Goal: Transaction & Acquisition: Subscribe to service/newsletter

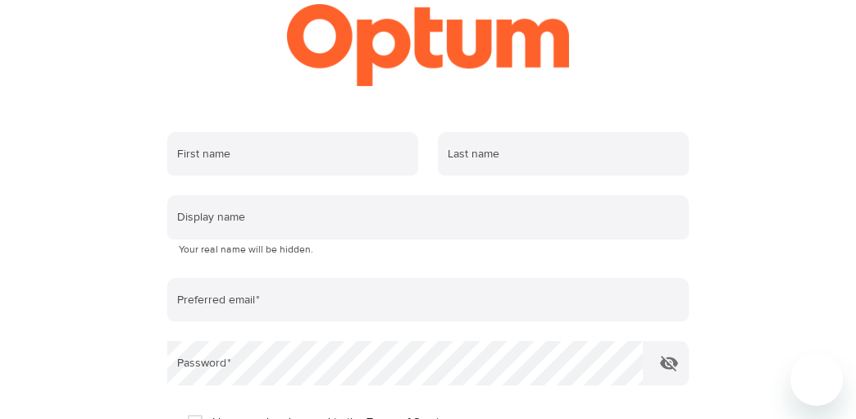
scroll to position [194, 0]
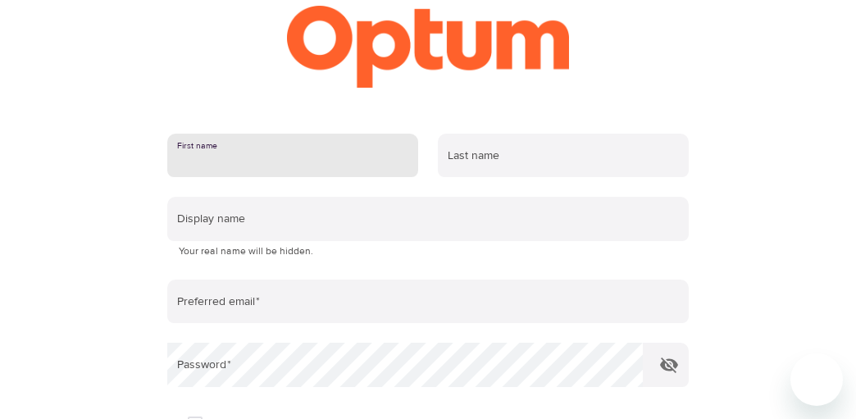
click at [275, 161] on input "text" at bounding box center [292, 156] width 251 height 44
type input "Mahendra"
type input "[PERSON_NAME]"
type input "[PERSON_NAME][EMAIL_ADDRESS][DOMAIN_NAME]"
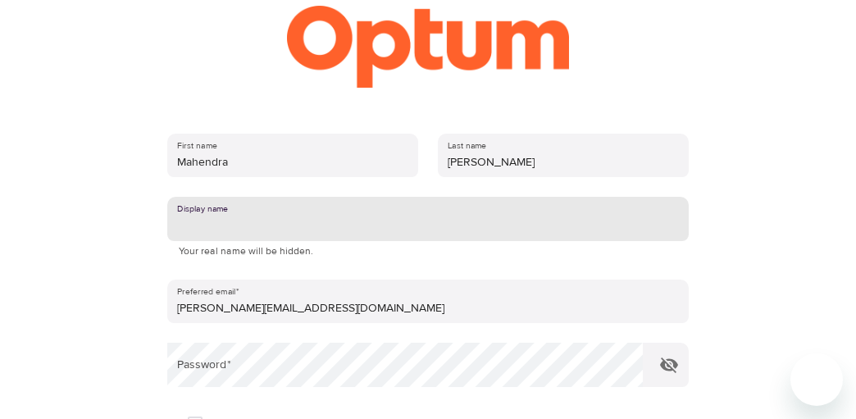
click at [297, 231] on input "text" at bounding box center [428, 219] width 522 height 44
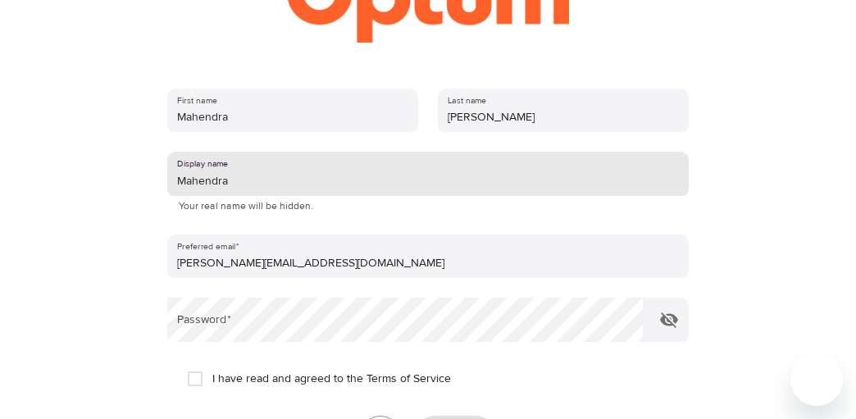
scroll to position [276, 0]
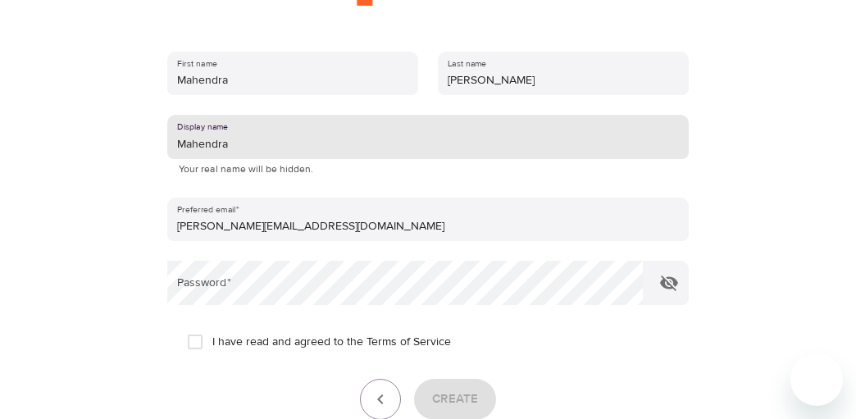
type input "Mahendra"
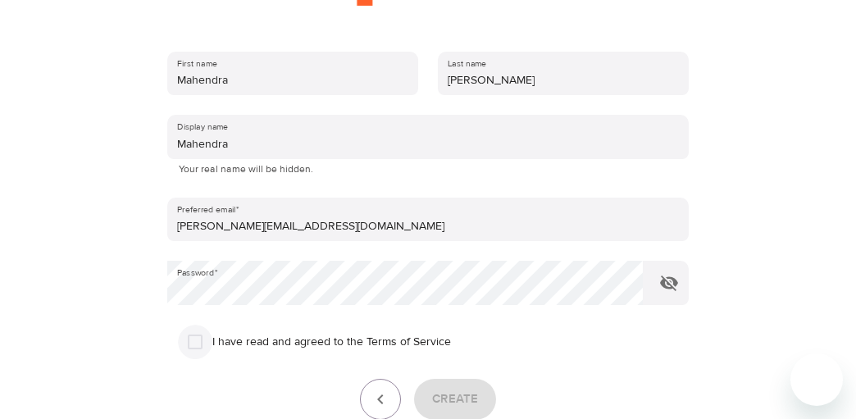
drag, startPoint x: 202, startPoint y: 351, endPoint x: 220, endPoint y: 351, distance: 18.0
click at [203, 351] on input "I have read and agreed to the Terms of Service" at bounding box center [195, 342] width 34 height 34
checkbox input "true"
click at [476, 394] on span "Create" at bounding box center [455, 399] width 46 height 21
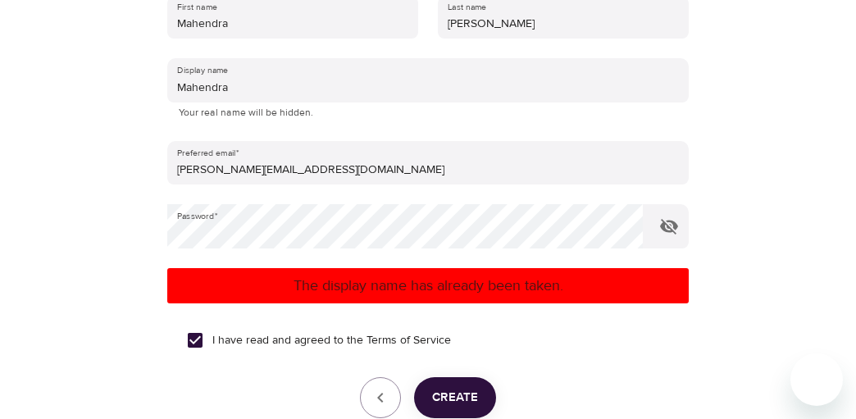
scroll to position [358, 0]
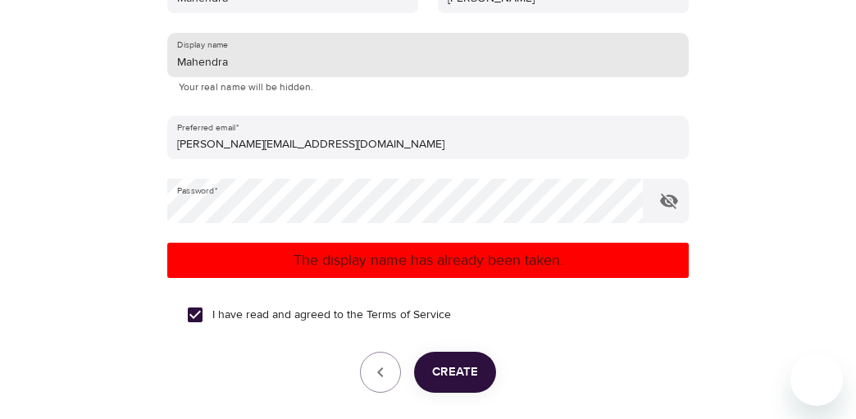
click at [282, 59] on input "Mahendra" at bounding box center [428, 55] width 522 height 44
click at [679, 203] on button "button" at bounding box center [669, 200] width 39 height 39
type input "Mahendrasy02"
click at [456, 363] on span "Create" at bounding box center [455, 372] width 46 height 21
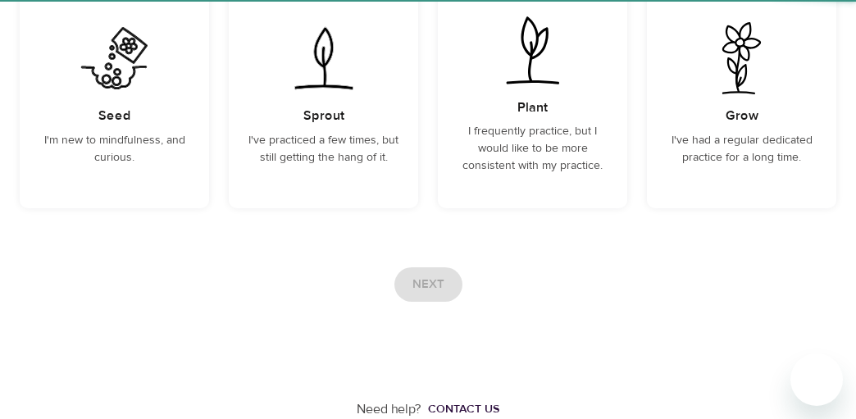
scroll to position [276, 0]
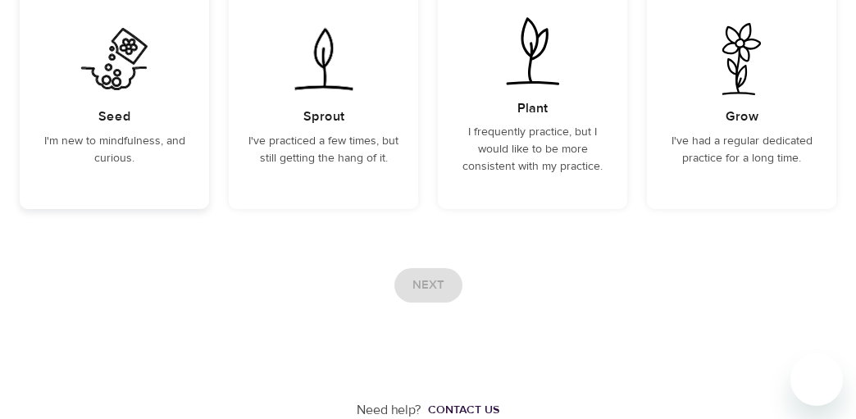
click at [147, 120] on div "Seed I'm new to mindfulness, and curious." at bounding box center [114, 95] width 189 height 227
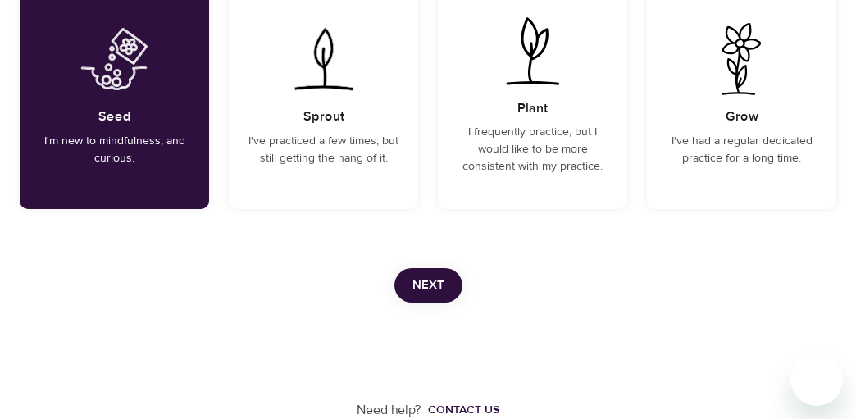
click at [436, 291] on span "Next" at bounding box center [429, 285] width 32 height 21
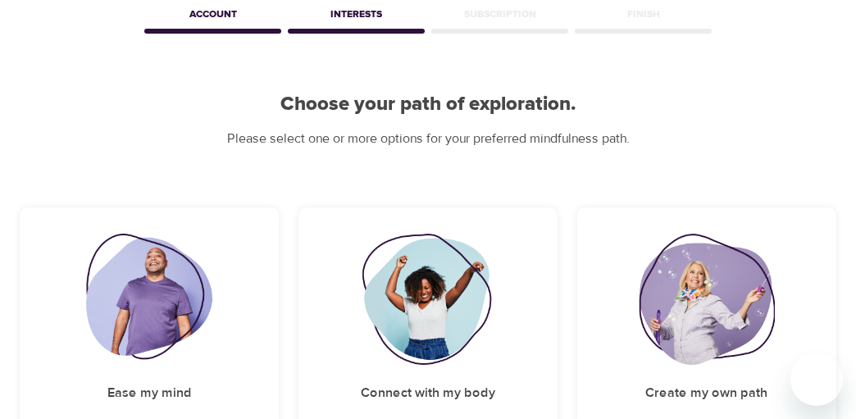
scroll to position [164, 0]
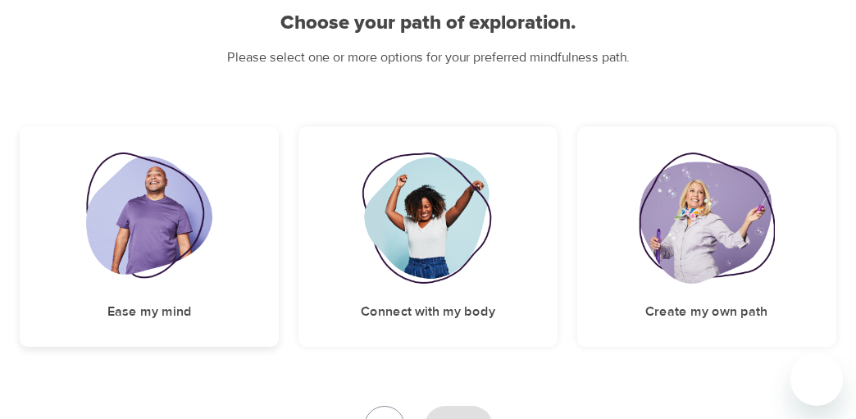
click at [200, 212] on img at bounding box center [149, 218] width 127 height 131
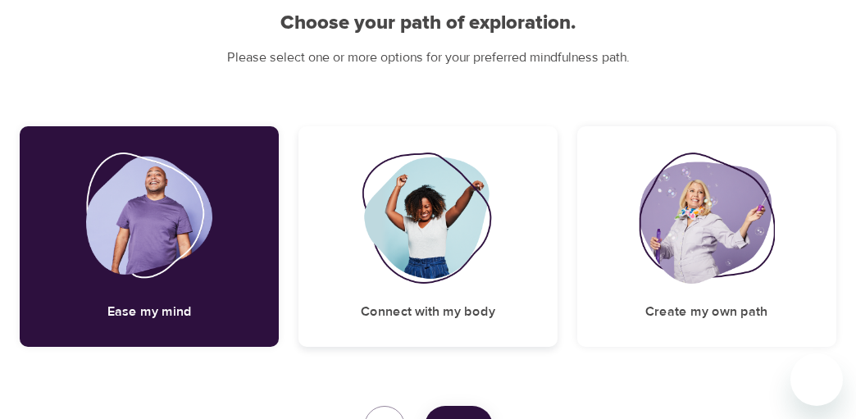
click at [346, 198] on div "Connect with my body" at bounding box center [428, 236] width 259 height 221
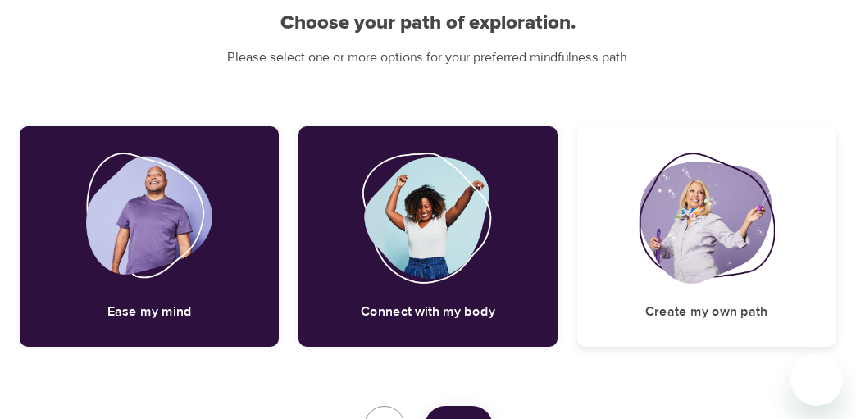
click at [775, 221] on div "Create my own path" at bounding box center [706, 236] width 259 height 221
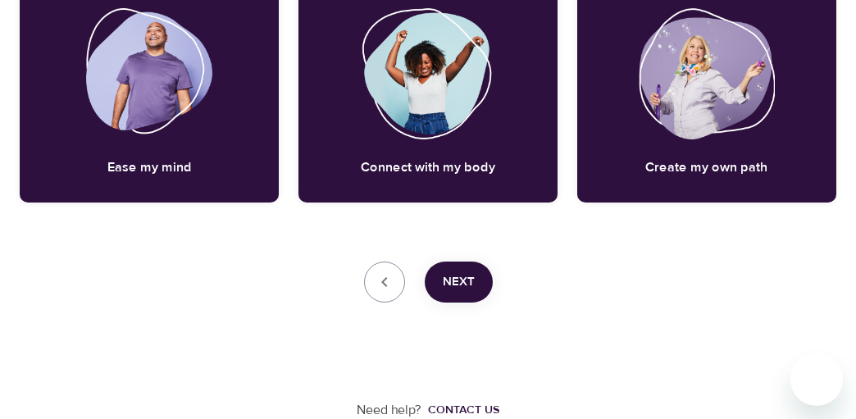
click at [451, 285] on span "Next" at bounding box center [459, 281] width 32 height 21
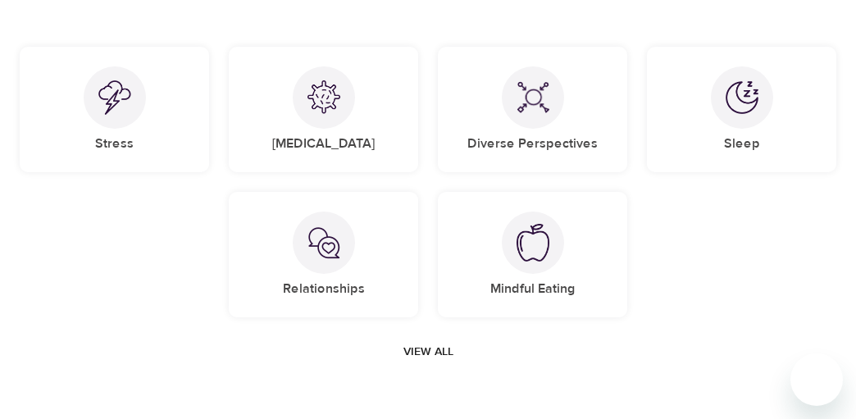
scroll to position [130, 0]
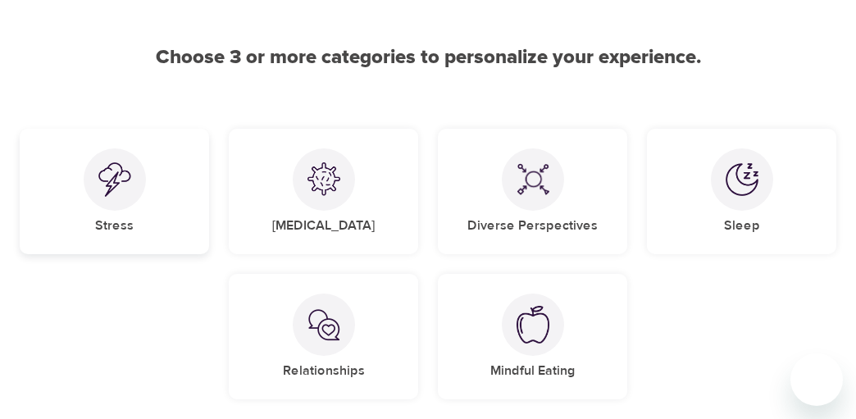
click at [131, 197] on div at bounding box center [115, 179] width 62 height 62
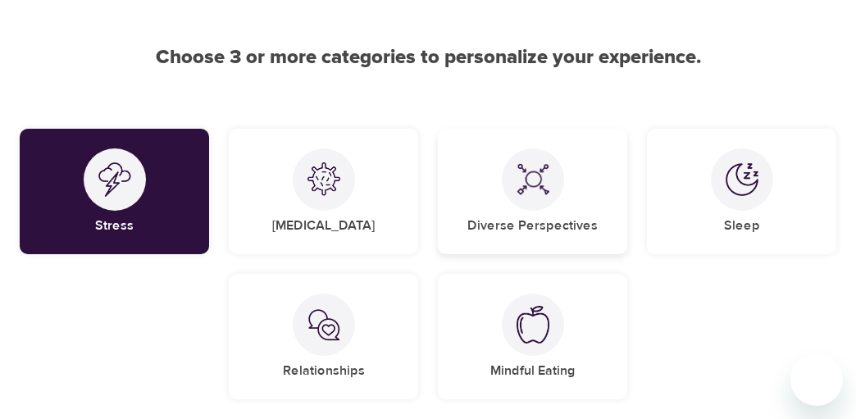
click at [504, 190] on div "Diverse Perspectives" at bounding box center [532, 191] width 189 height 125
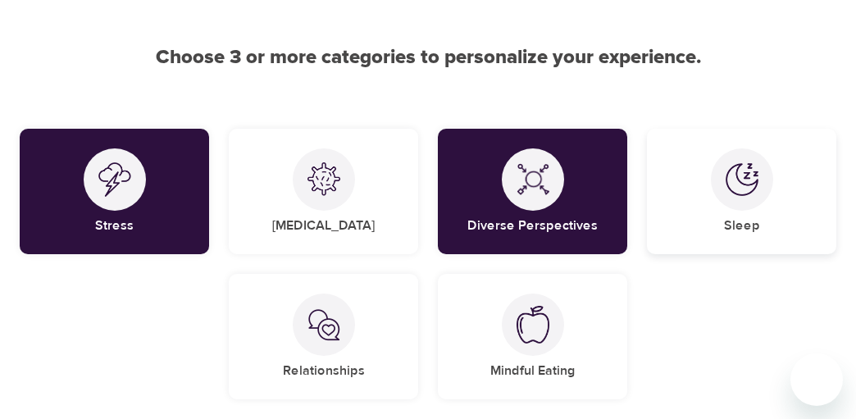
click at [751, 200] on div at bounding box center [742, 179] width 62 height 62
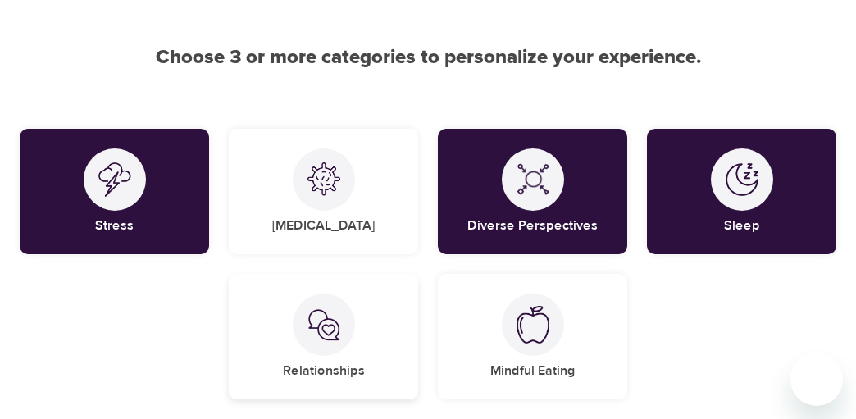
scroll to position [212, 0]
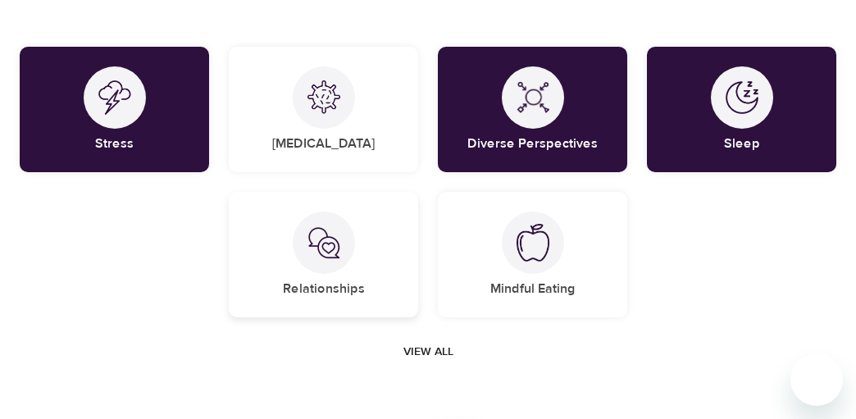
click at [371, 291] on div "Relationships" at bounding box center [323, 254] width 189 height 125
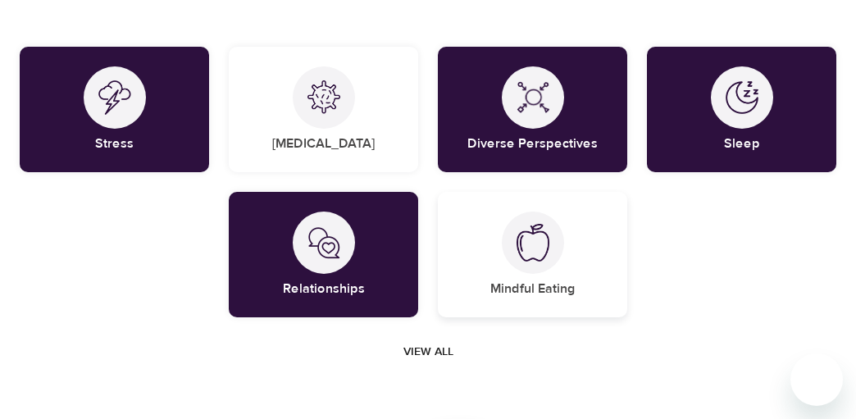
click at [509, 253] on div at bounding box center [533, 243] width 62 height 62
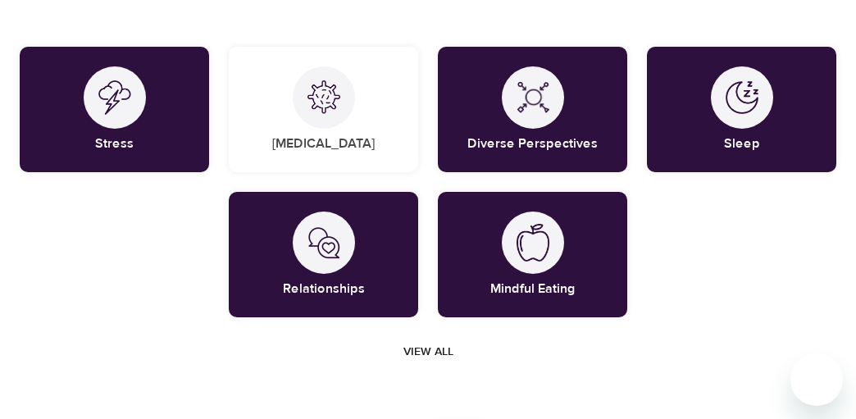
click at [430, 353] on span "View all" at bounding box center [429, 352] width 50 height 21
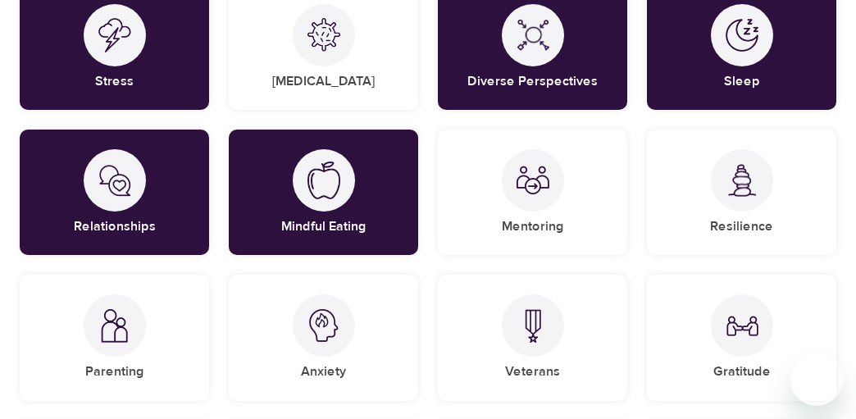
scroll to position [294, 0]
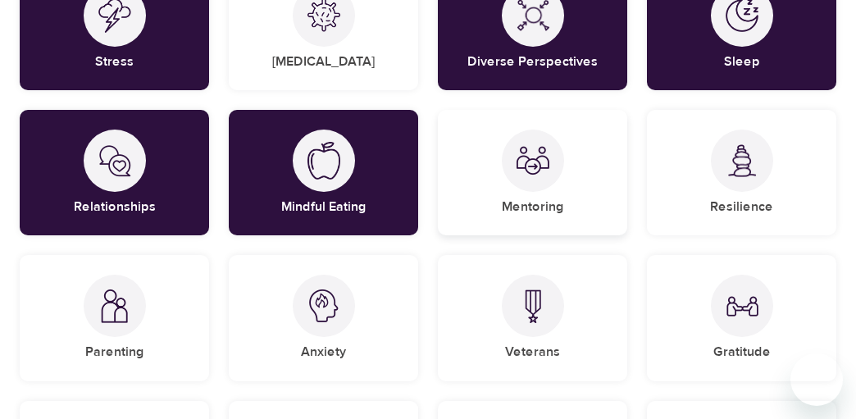
click at [541, 188] on div at bounding box center [533, 161] width 62 height 62
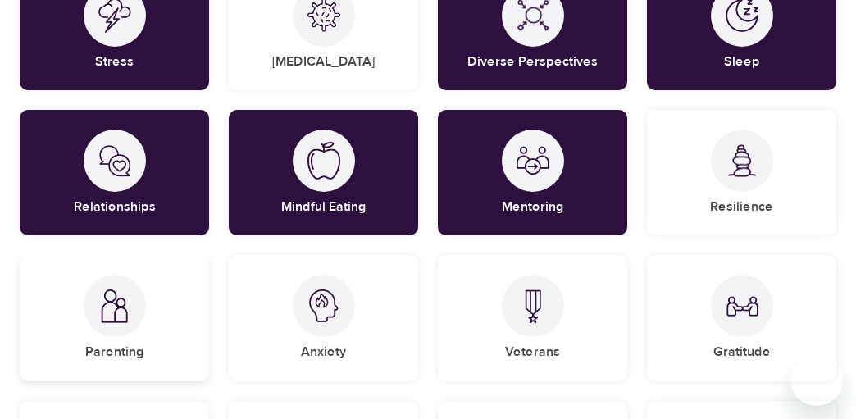
click at [124, 337] on div "Parenting" at bounding box center [114, 317] width 189 height 125
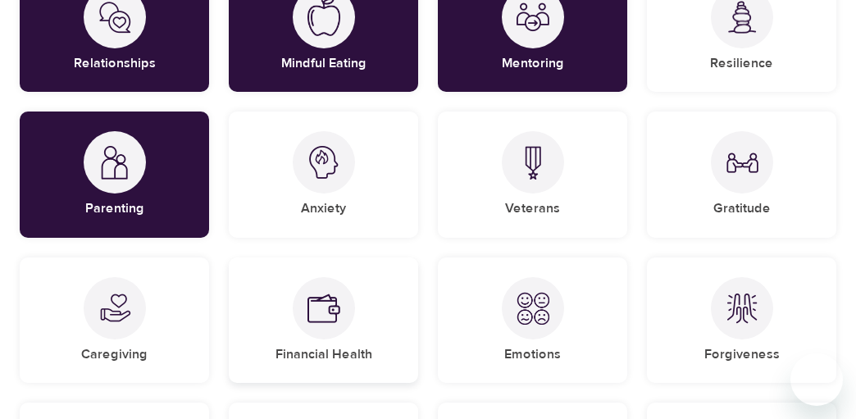
scroll to position [458, 0]
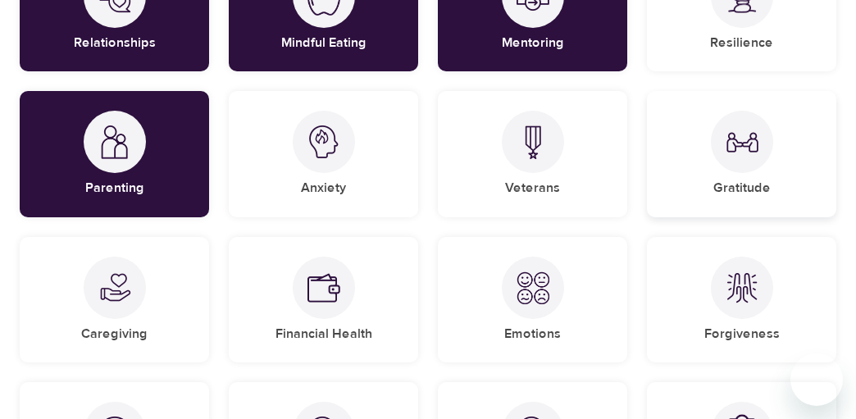
click at [733, 123] on div at bounding box center [742, 142] width 62 height 62
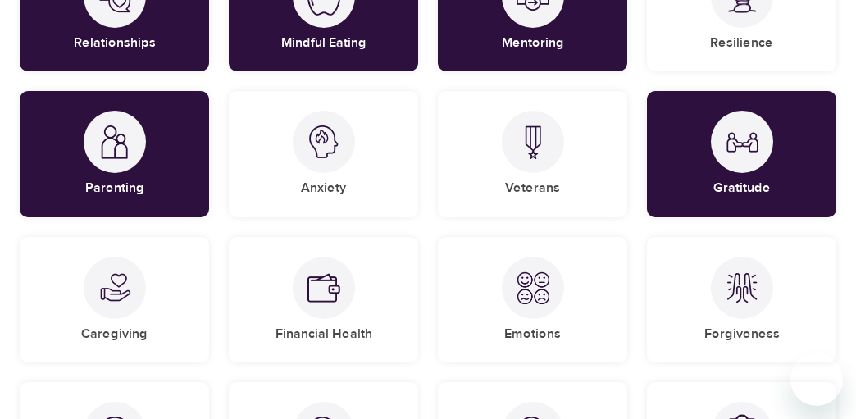
scroll to position [540, 0]
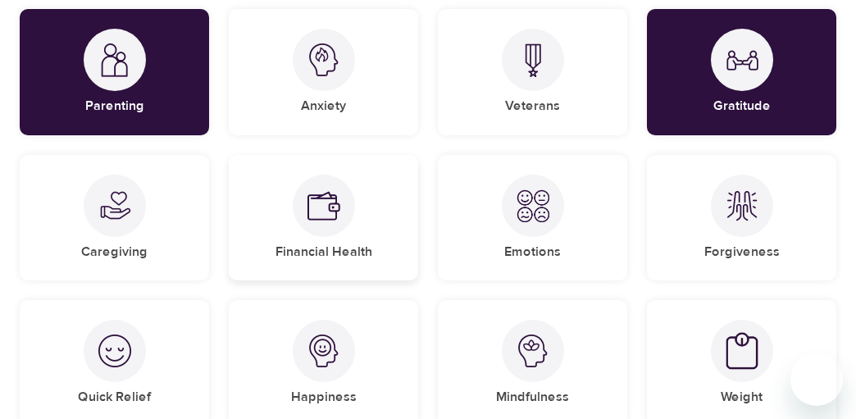
click at [333, 212] on img at bounding box center [324, 205] width 33 height 33
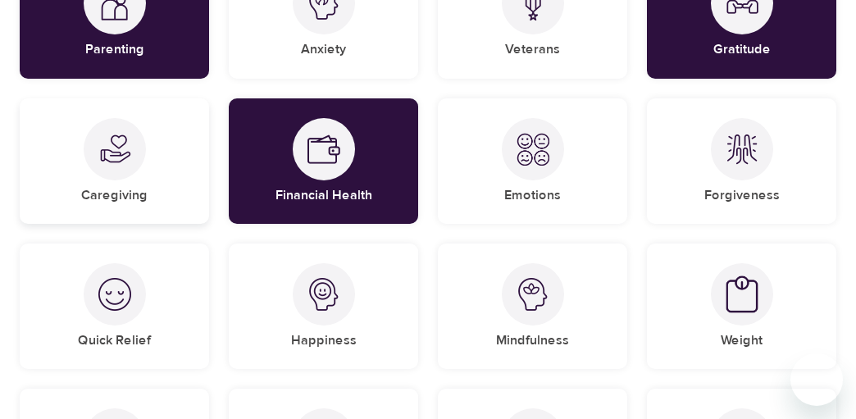
scroll to position [622, 0]
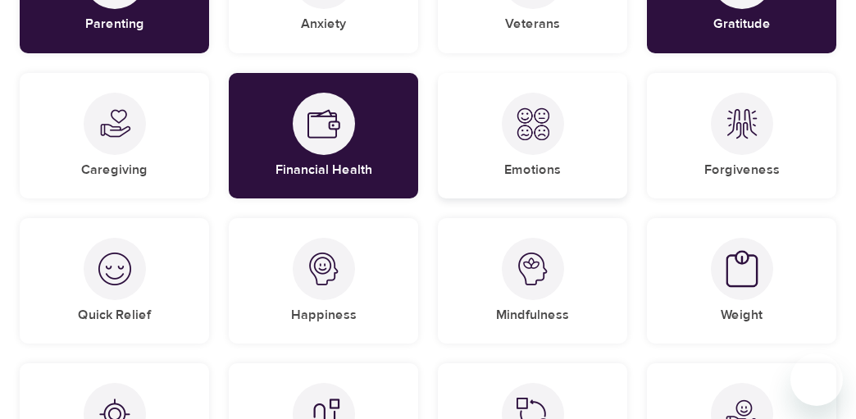
click at [537, 171] on h5 "Emotions" at bounding box center [532, 170] width 57 height 17
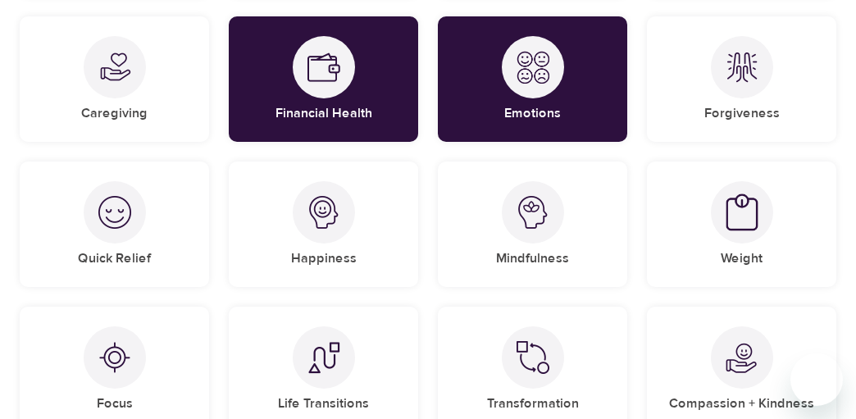
scroll to position [704, 0]
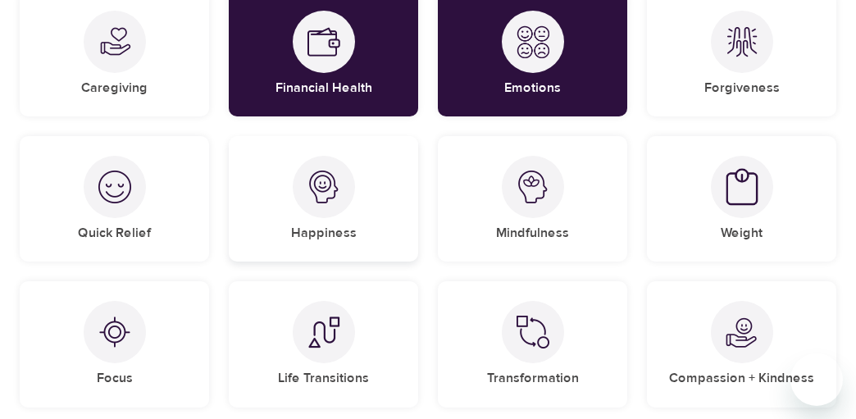
click at [293, 203] on div "Happiness" at bounding box center [323, 198] width 189 height 125
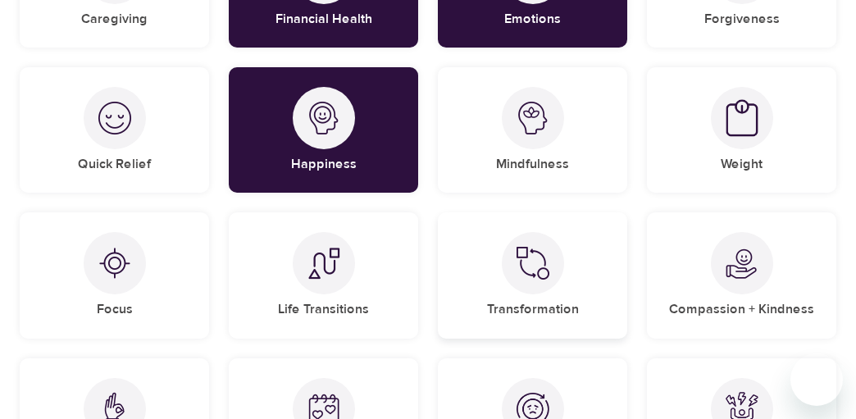
scroll to position [868, 0]
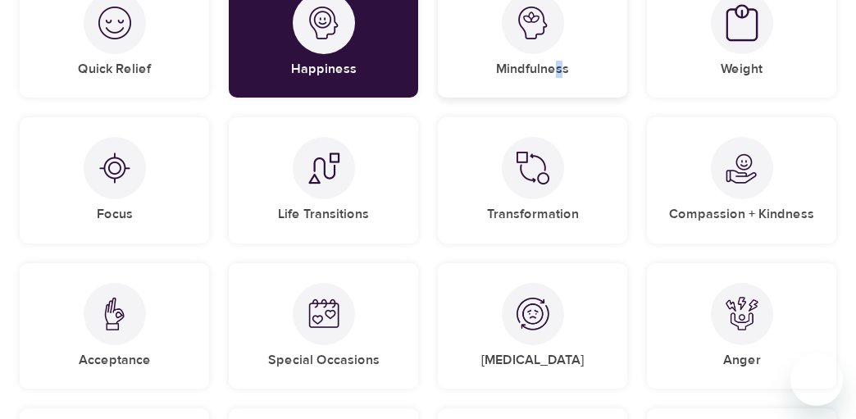
click at [560, 62] on h5 "Mindfulness" at bounding box center [532, 69] width 73 height 17
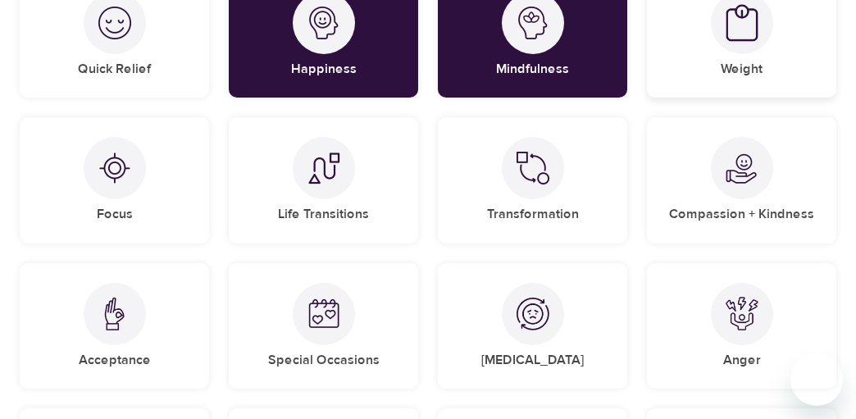
drag, startPoint x: 560, startPoint y: 62, endPoint x: 717, endPoint y: 61, distance: 156.7
click at [717, 61] on div "Weight" at bounding box center [741, 34] width 189 height 125
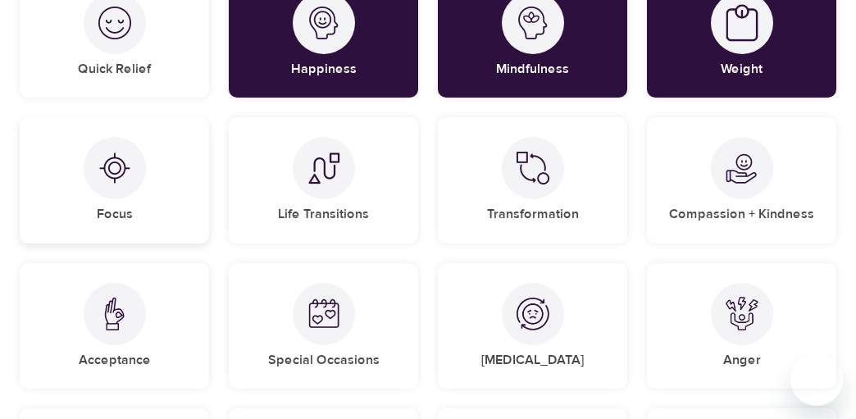
click at [106, 157] on img at bounding box center [114, 168] width 33 height 33
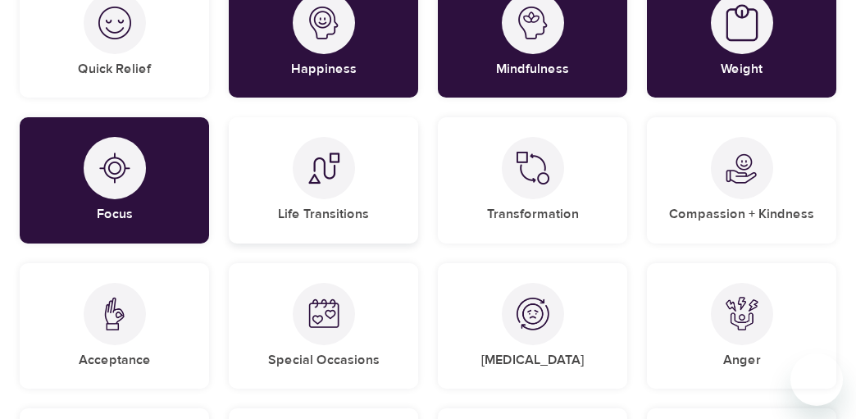
click at [282, 157] on div "Life Transitions" at bounding box center [323, 179] width 189 height 125
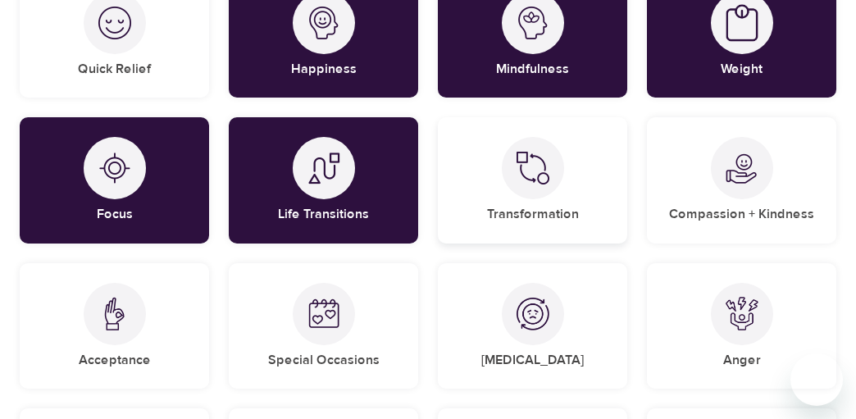
click at [588, 195] on div "Transformation" at bounding box center [532, 179] width 189 height 125
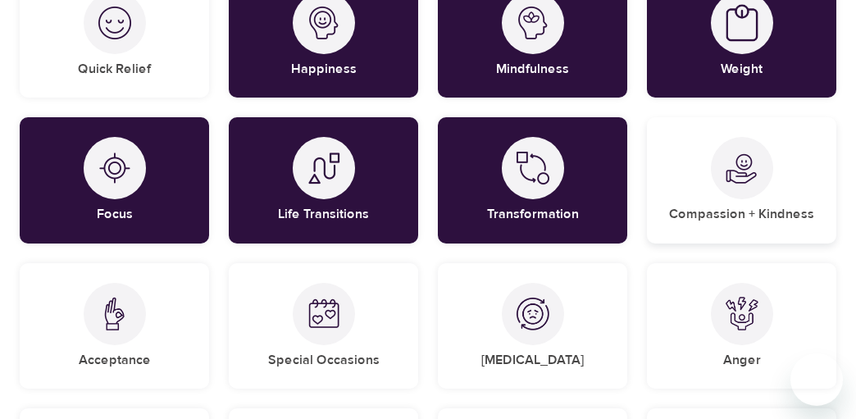
click at [797, 192] on div "Compassion + Kindness" at bounding box center [741, 179] width 189 height 125
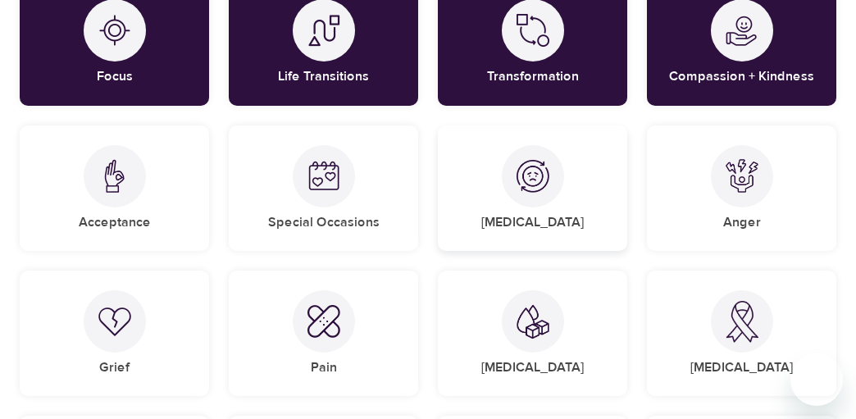
scroll to position [1032, 0]
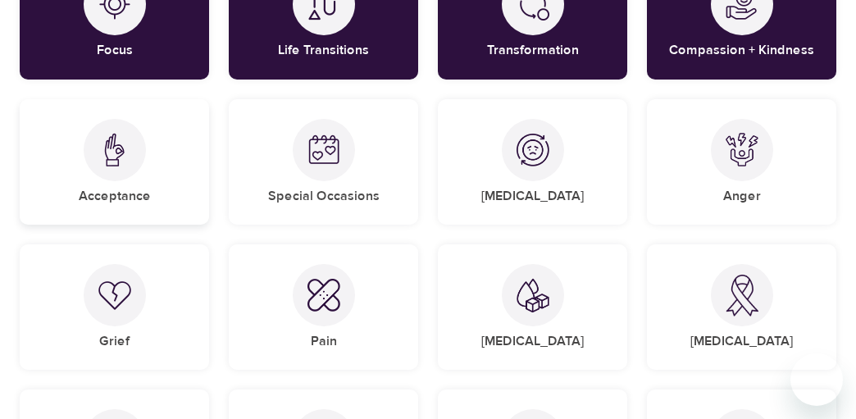
click at [149, 176] on div "Acceptance" at bounding box center [114, 161] width 189 height 125
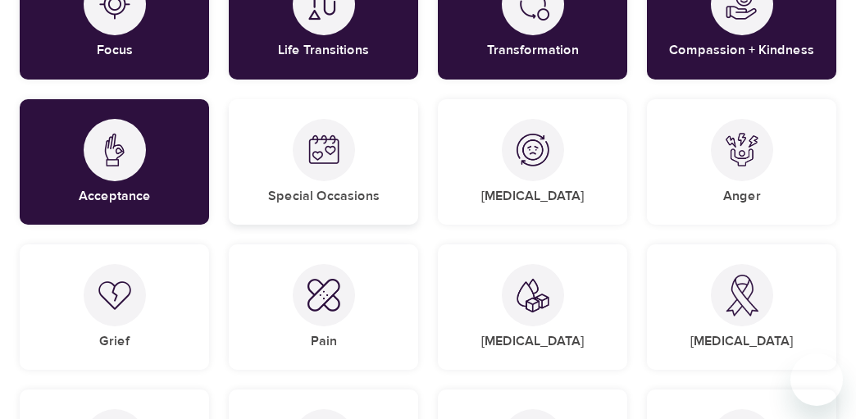
click at [331, 141] on img at bounding box center [324, 150] width 33 height 33
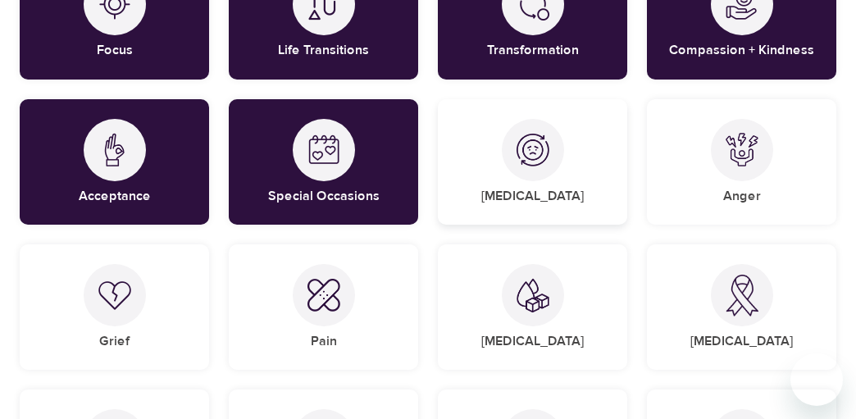
click at [518, 156] on img at bounding box center [533, 150] width 33 height 33
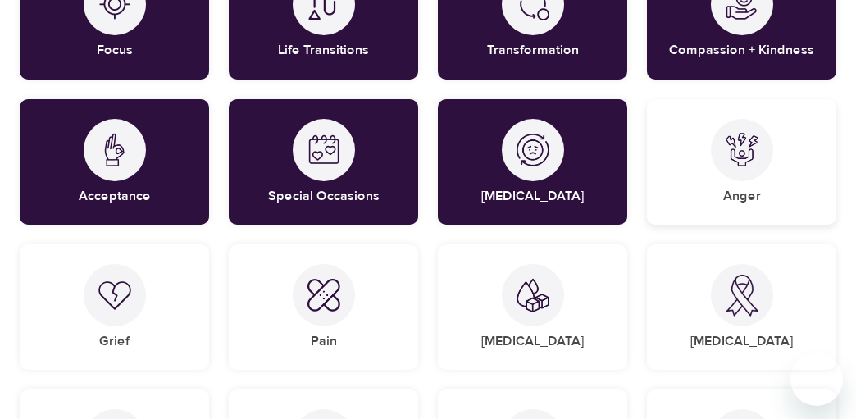
drag, startPoint x: 771, startPoint y: 185, endPoint x: 749, endPoint y: 193, distance: 23.3
click at [771, 185] on div "Anger" at bounding box center [741, 161] width 189 height 125
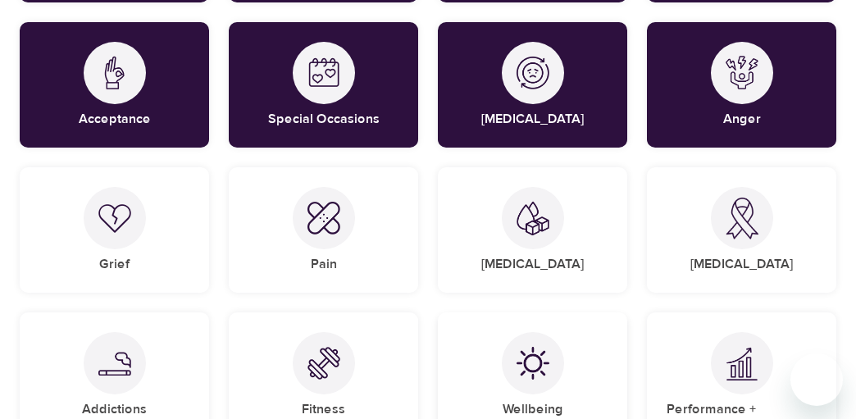
scroll to position [1196, 0]
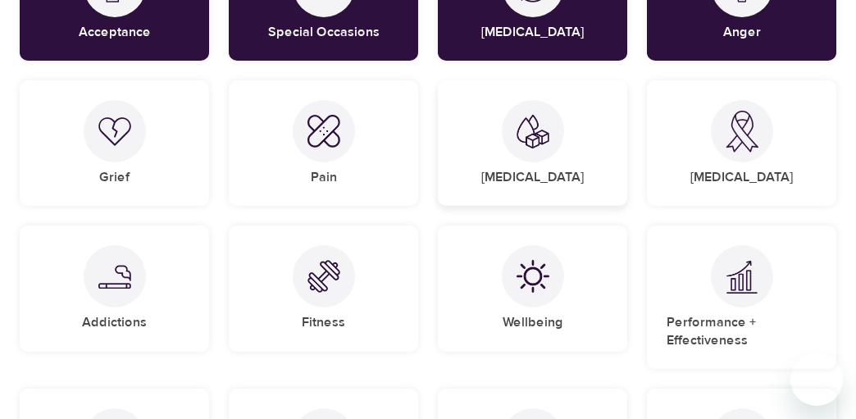
click at [564, 151] on div "[MEDICAL_DATA]" at bounding box center [532, 142] width 189 height 125
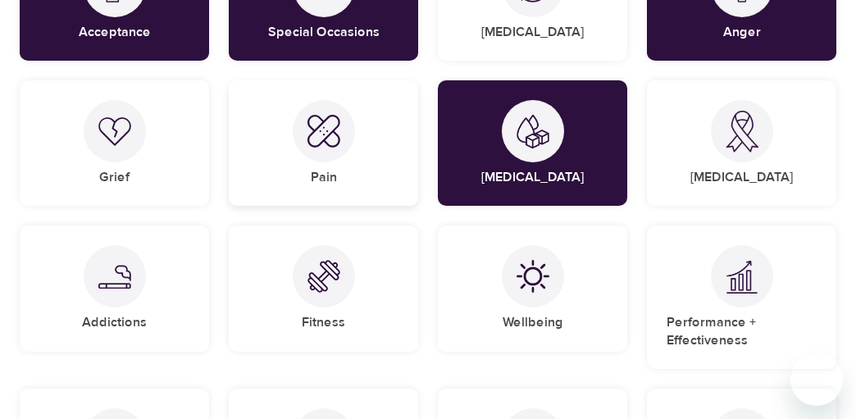
click at [262, 164] on div "Pain" at bounding box center [323, 142] width 189 height 125
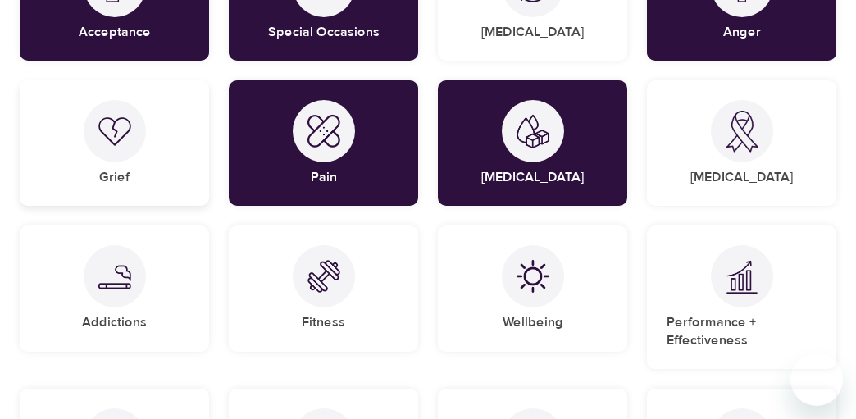
click at [160, 164] on div "Grief" at bounding box center [114, 142] width 189 height 125
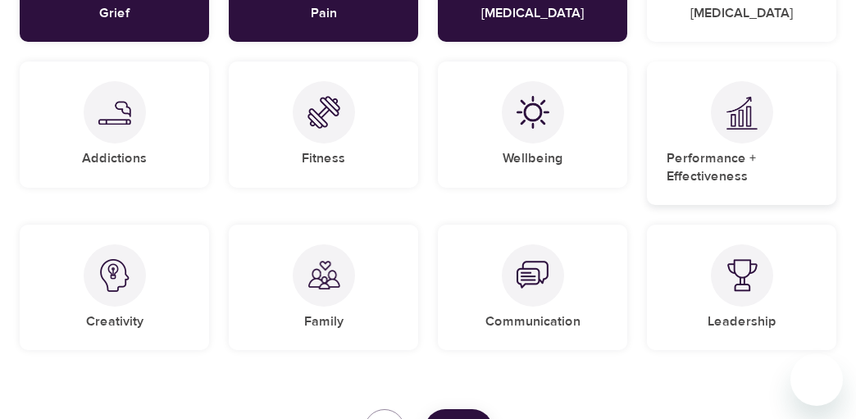
scroll to position [1442, 0]
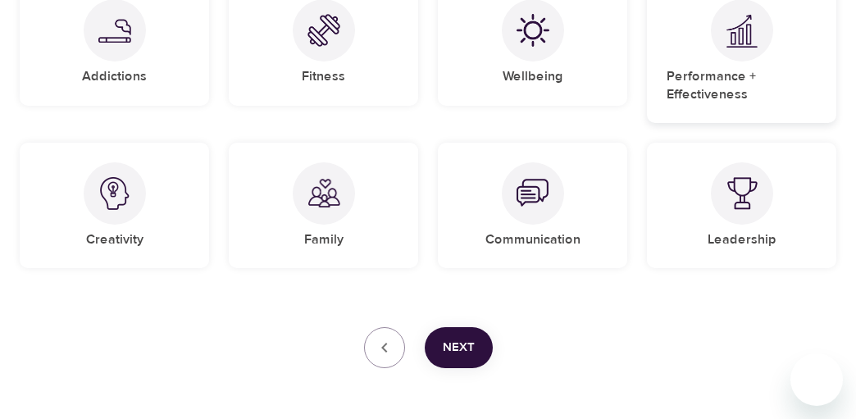
click at [747, 55] on div at bounding box center [742, 30] width 62 height 62
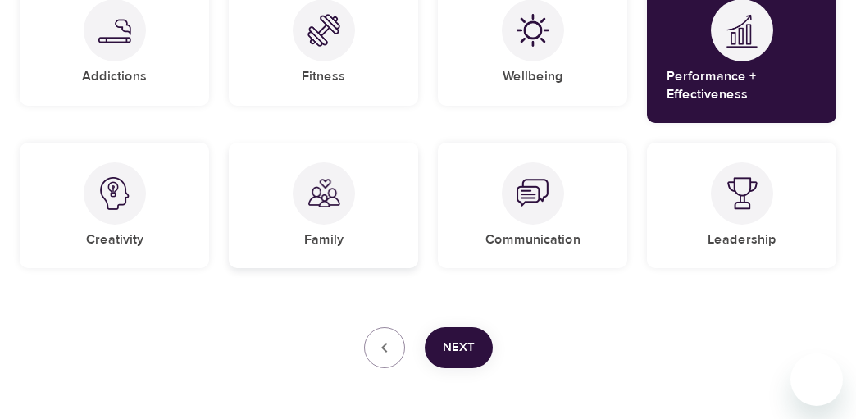
click at [290, 190] on div "Family" at bounding box center [323, 205] width 189 height 125
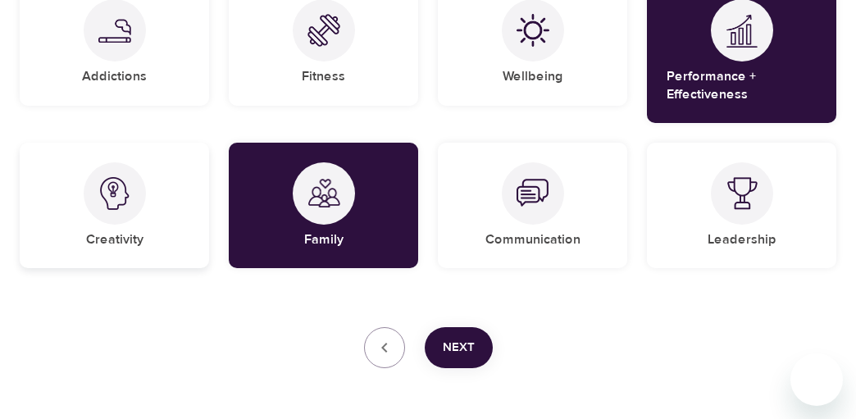
click at [195, 210] on div "Creativity" at bounding box center [114, 205] width 189 height 125
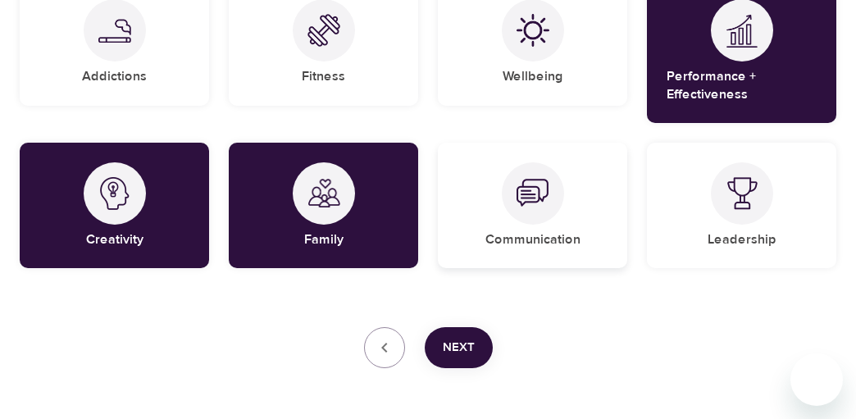
drag, startPoint x: 195, startPoint y: 210, endPoint x: 552, endPoint y: 179, distance: 358.2
click at [552, 179] on div at bounding box center [533, 193] width 62 height 62
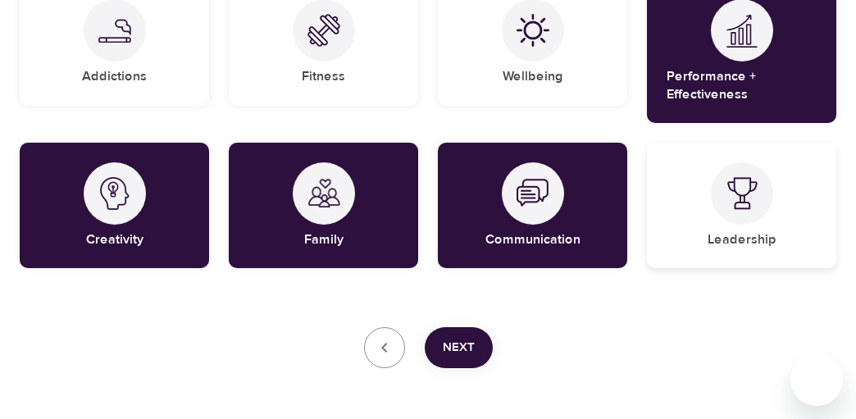
click at [748, 193] on img at bounding box center [742, 193] width 33 height 33
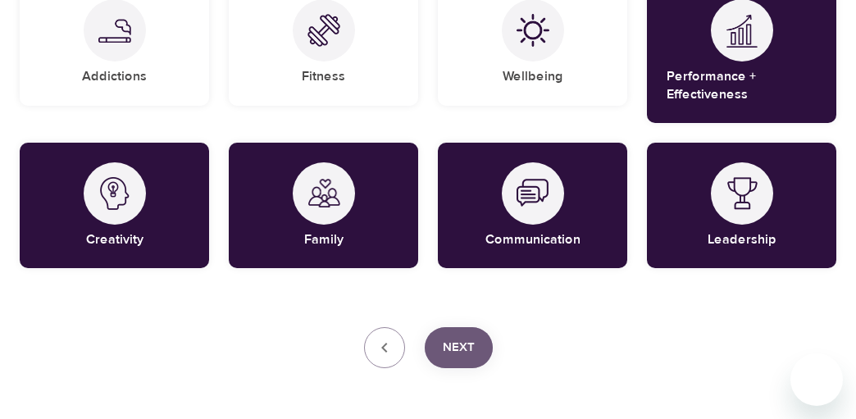
click at [484, 343] on button "Next" at bounding box center [459, 347] width 68 height 41
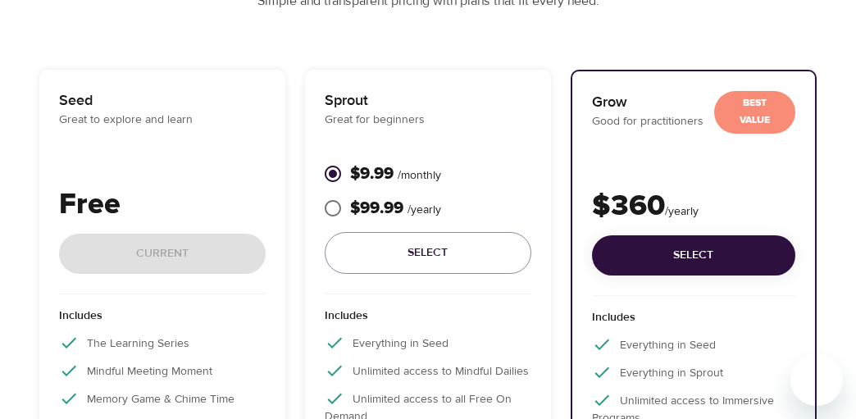
scroll to position [139, 0]
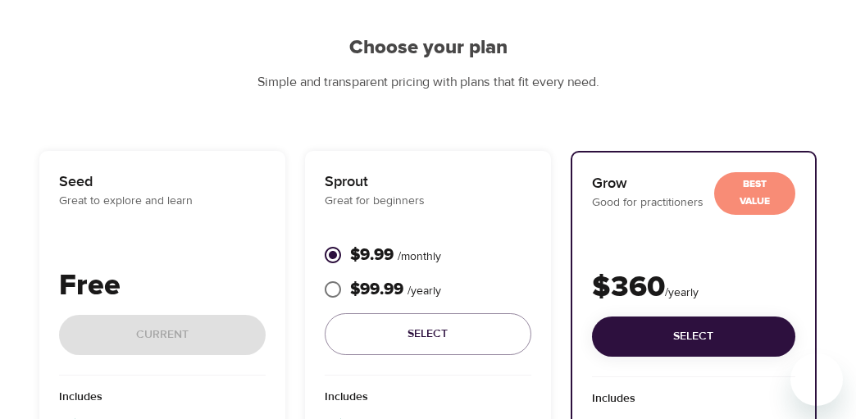
click at [186, 338] on div "Free Current" at bounding box center [162, 320] width 207 height 112
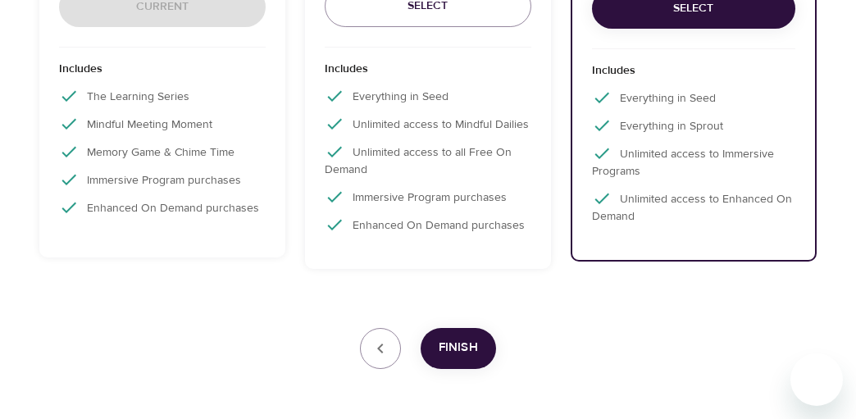
scroll to position [386, 0]
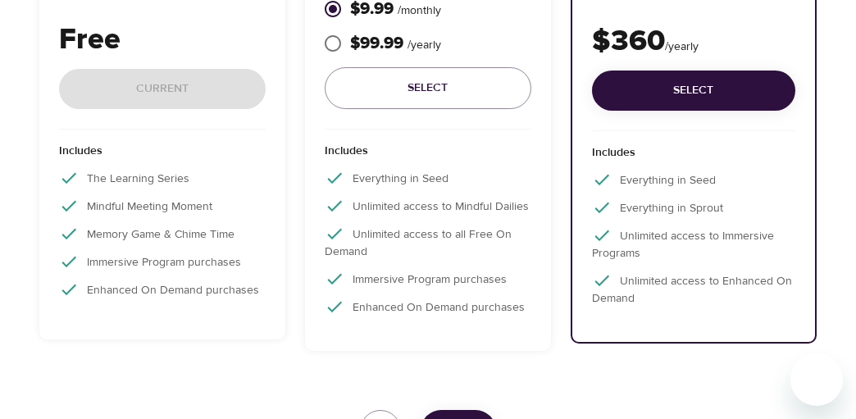
click at [112, 197] on p "Mindful Meeting Moment" at bounding box center [162, 206] width 207 height 20
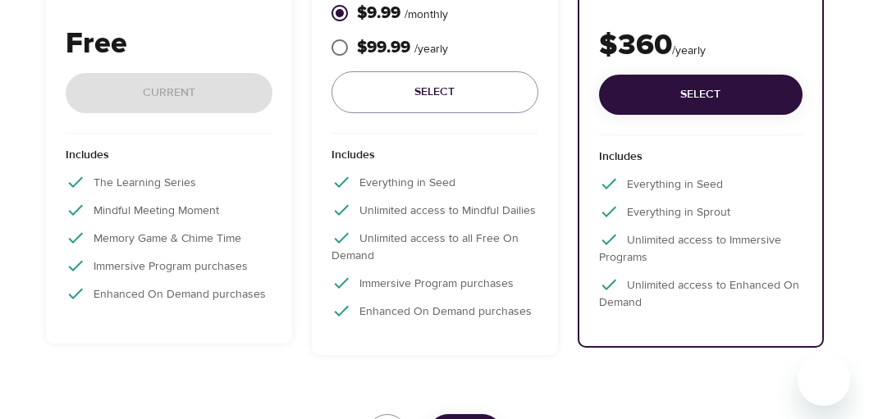
scroll to position [221, 0]
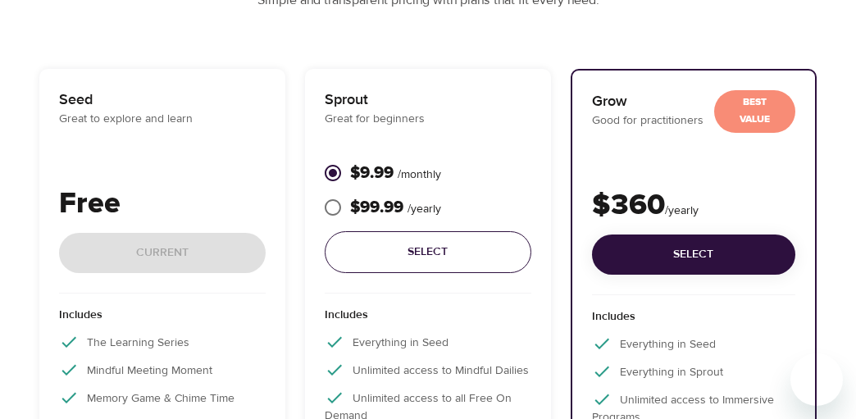
click at [399, 241] on button "Select" at bounding box center [428, 252] width 207 height 42
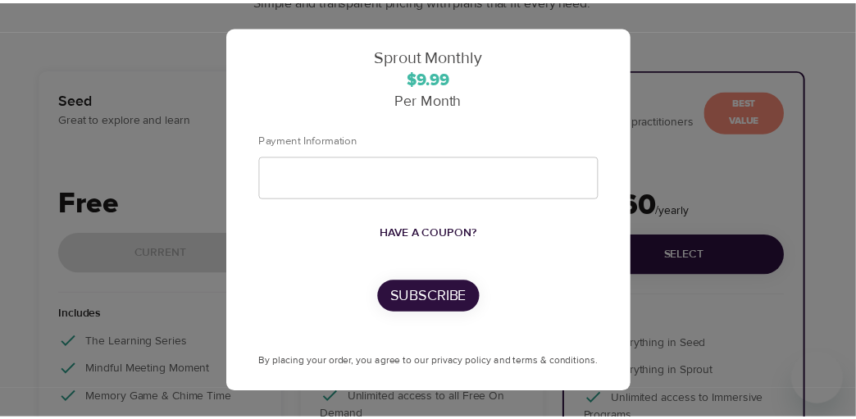
scroll to position [26, 0]
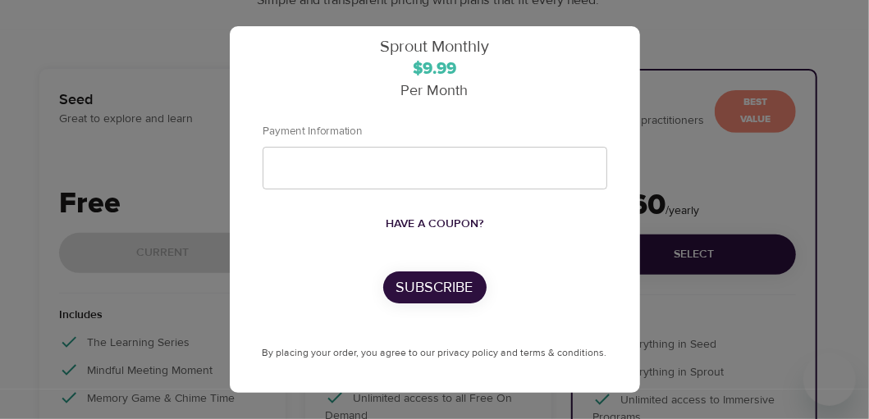
click at [684, 353] on div "Sprout Monthly $9.99 Per Month Payment Information Have a coupon? Subscribe By …" at bounding box center [434, 209] width 869 height 419
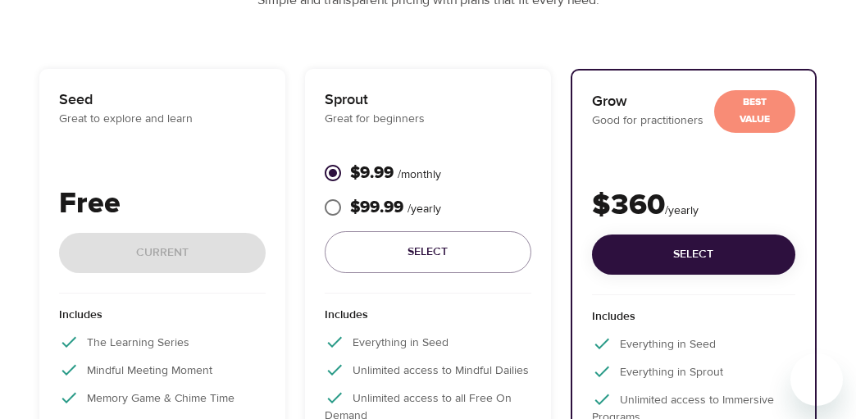
click at [58, 274] on div "Seed Great to explore and learn Free Current Includes The Learning Series Mindf…" at bounding box center [162, 286] width 246 height 435
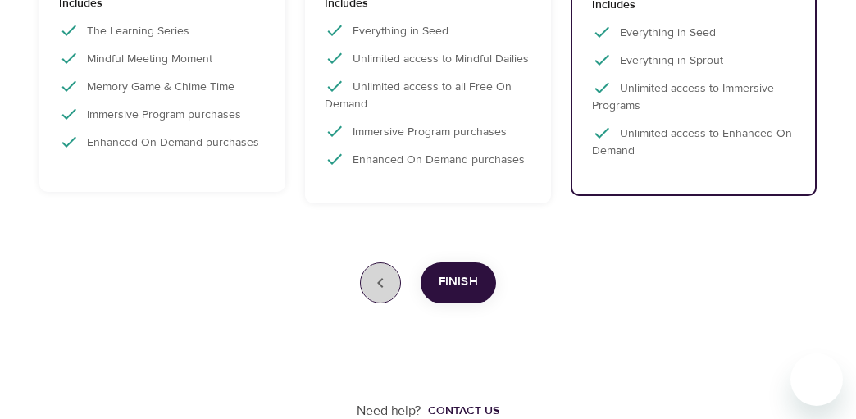
click at [386, 290] on icon "button" at bounding box center [381, 283] width 20 height 20
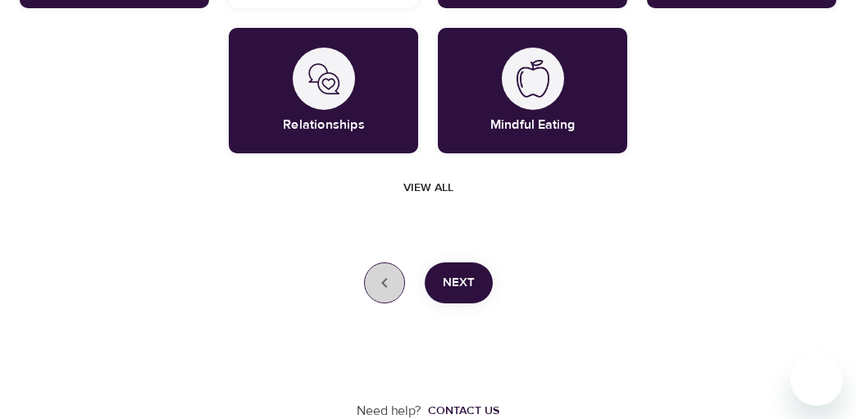
click at [390, 292] on button "button" at bounding box center [384, 282] width 41 height 41
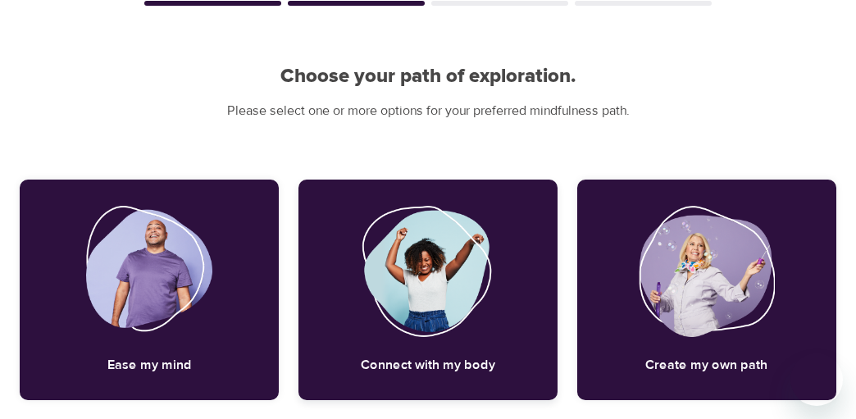
scroll to position [0, 0]
